Goal: Information Seeking & Learning: Learn about a topic

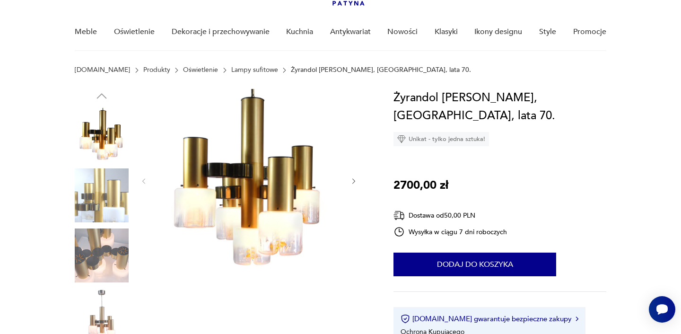
click at [352, 181] on icon "button" at bounding box center [354, 181] width 8 height 8
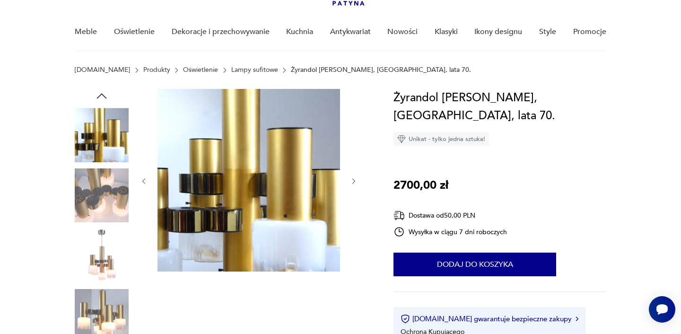
click at [353, 181] on icon "button" at bounding box center [354, 181] width 8 height 8
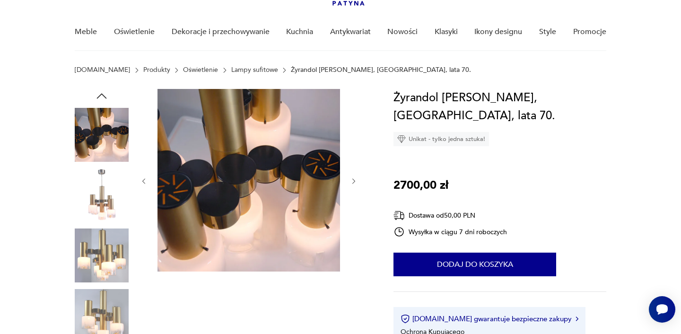
click at [353, 181] on icon "button" at bounding box center [354, 181] width 8 height 8
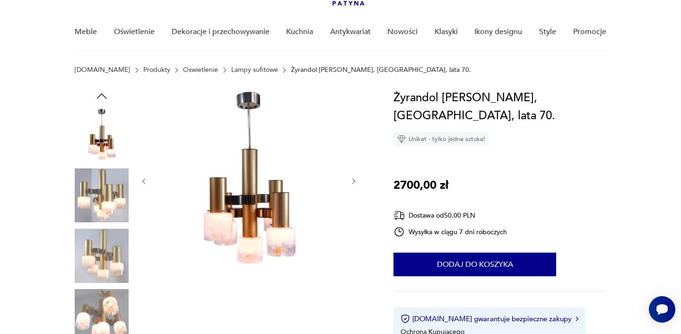
click at [353, 181] on icon "button" at bounding box center [354, 181] width 8 height 8
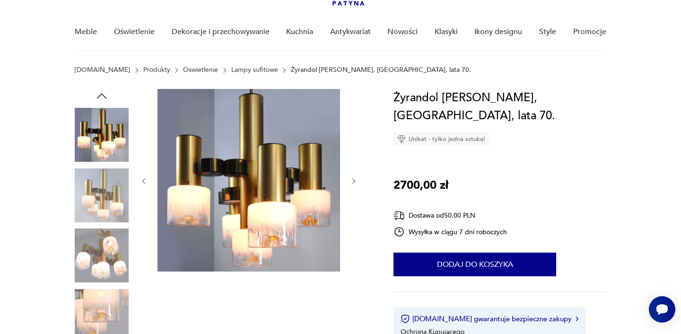
click at [353, 181] on icon "button" at bounding box center [354, 181] width 8 height 8
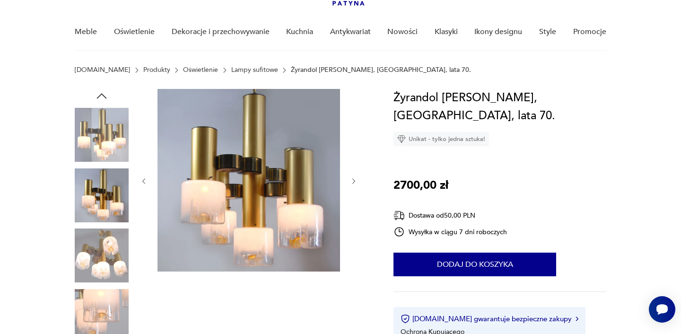
click at [353, 181] on icon "button" at bounding box center [354, 181] width 8 height 8
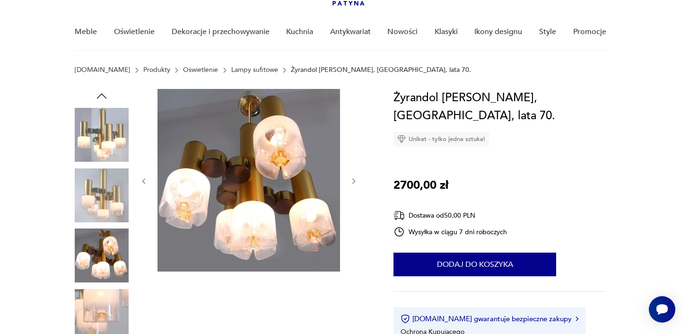
click at [353, 181] on icon "button" at bounding box center [354, 181] width 8 height 8
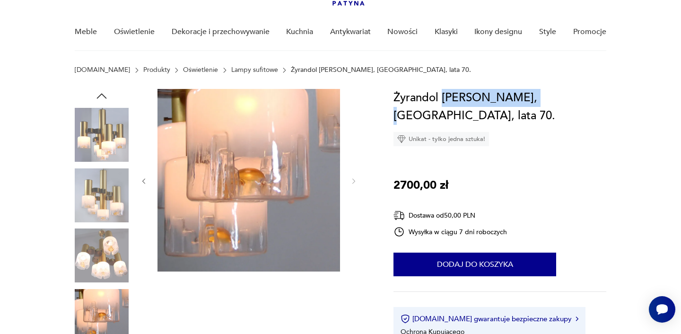
drag, startPoint x: 443, startPoint y: 97, endPoint x: 527, endPoint y: 92, distance: 83.8
click at [527, 92] on h1 "Żyrandol [PERSON_NAME], [GEOGRAPHIC_DATA], lata 70." at bounding box center [499, 107] width 212 height 36
copy h1 "[PERSON_NAME]"
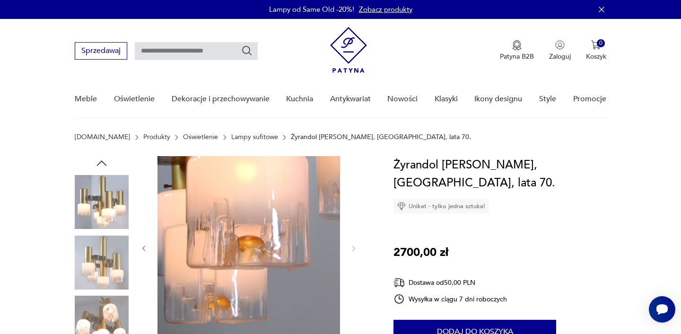
click at [179, 50] on input "text" at bounding box center [196, 51] width 123 height 18
paste input "**********"
type input "**********"
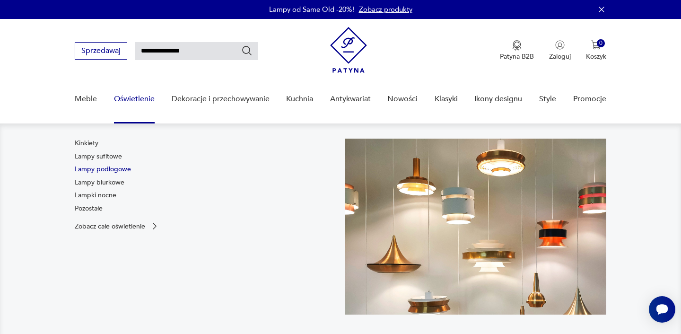
click at [114, 169] on link "Lampy podłogowe" at bounding box center [103, 169] width 56 height 9
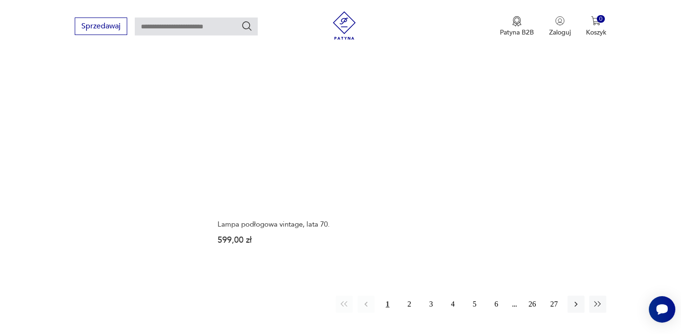
scroll to position [1308, 0]
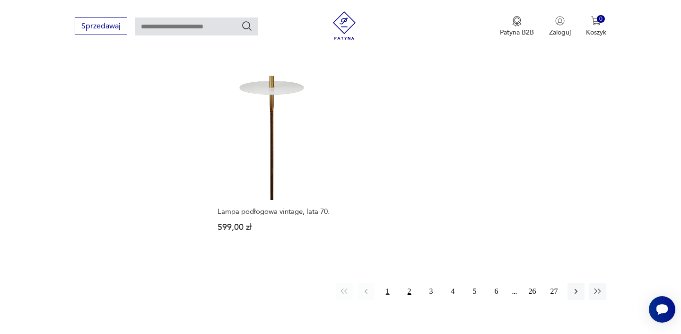
click at [409, 288] on button "2" at bounding box center [409, 291] width 17 height 17
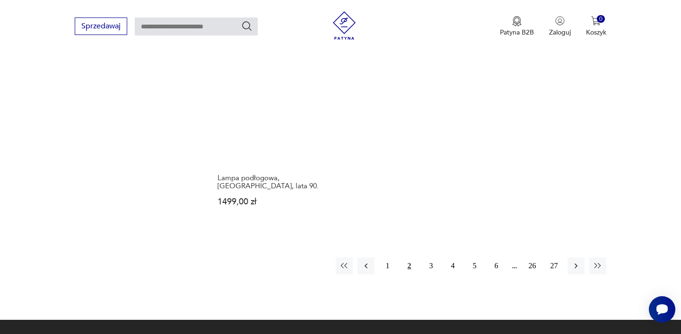
scroll to position [1380, 0]
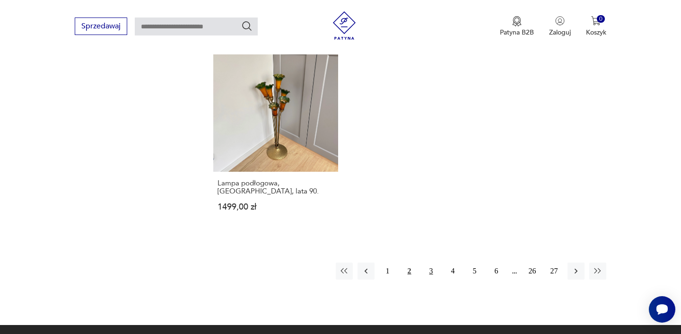
click at [429, 262] on button "3" at bounding box center [431, 270] width 17 height 17
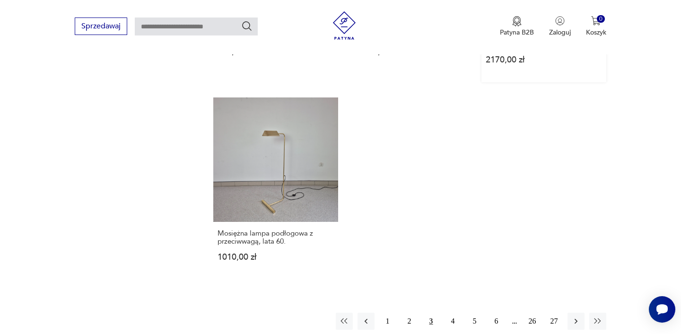
scroll to position [1351, 0]
click at [455, 312] on button "4" at bounding box center [452, 320] width 17 height 17
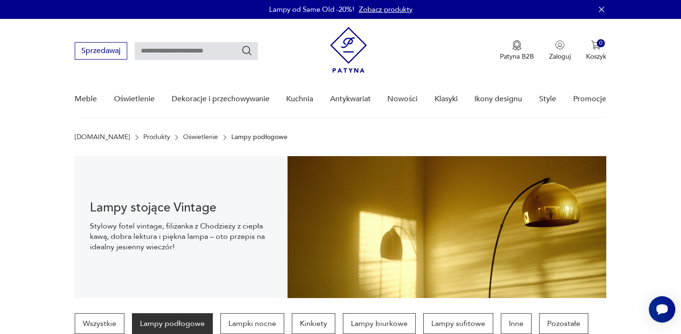
click at [206, 49] on input "text" at bounding box center [196, 51] width 123 height 18
type input "******"
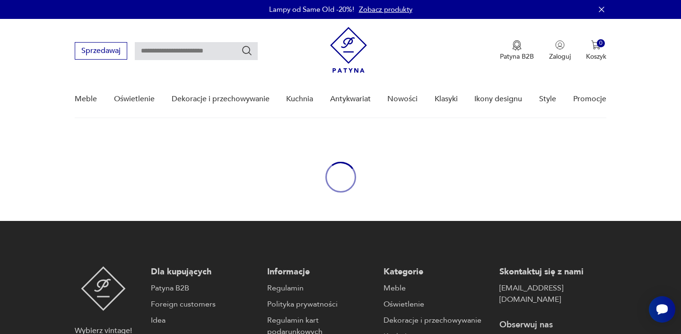
type input "******"
